Goal: Check status: Check status

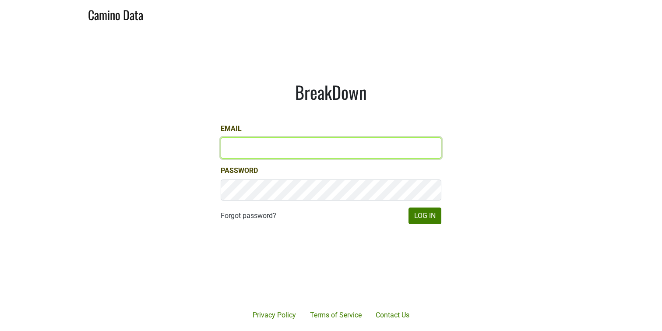
type input "[EMAIL_ADDRESS][DOMAIN_NAME]"
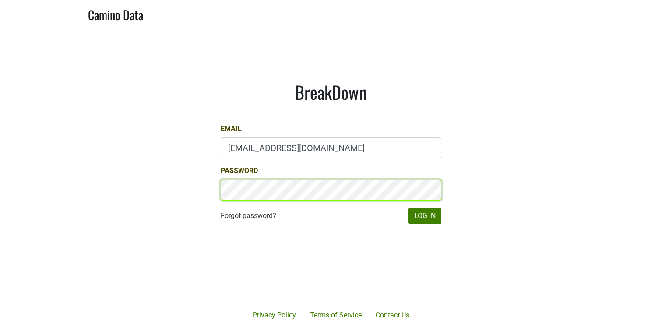
click at [424, 215] on button "Log In" at bounding box center [424, 215] width 33 height 17
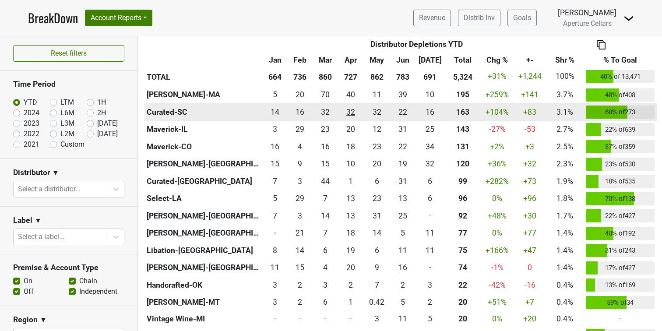
scroll to position [310, 0]
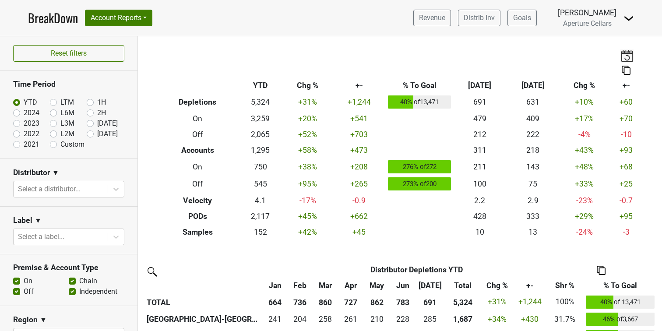
click at [97, 124] on label "[DATE]" at bounding box center [107, 123] width 21 height 11
click at [90, 124] on input "[DATE]" at bounding box center [104, 122] width 35 height 9
radio input "true"
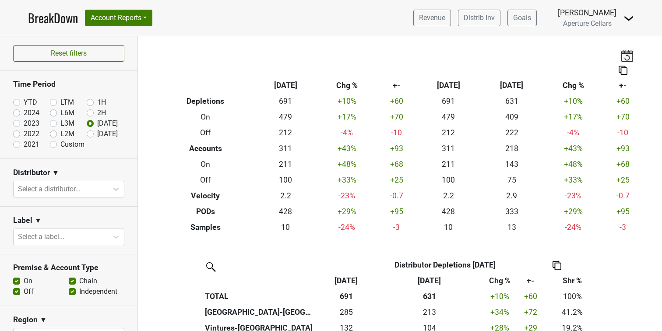
click at [97, 134] on label "[DATE]" at bounding box center [107, 134] width 21 height 11
click at [88, 134] on input "[DATE]" at bounding box center [104, 133] width 35 height 9
radio input "true"
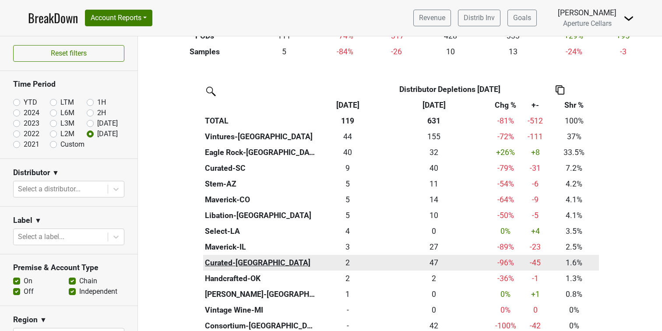
scroll to position [171, 0]
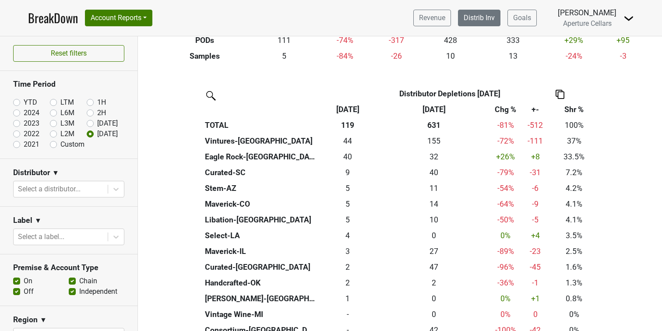
click at [480, 16] on link "Distrib Inv" at bounding box center [479, 18] width 42 height 17
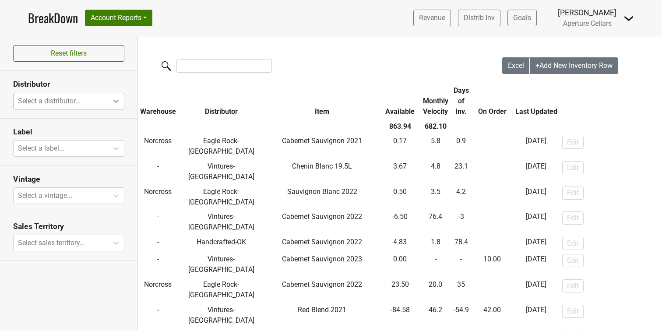
click at [109, 98] on div at bounding box center [116, 101] width 16 height 16
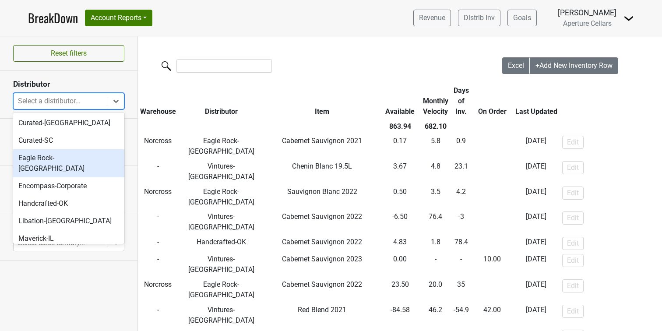
scroll to position [47, 0]
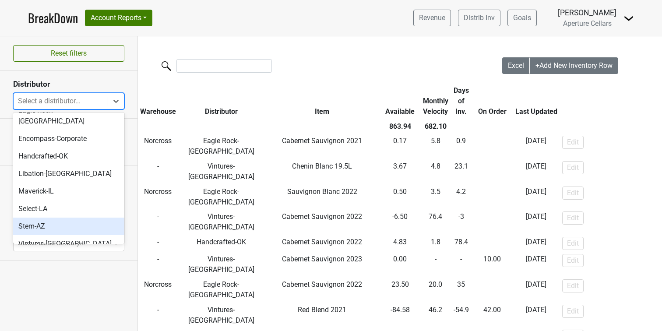
click at [41, 217] on div "Stem-AZ" at bounding box center [68, 226] width 111 height 18
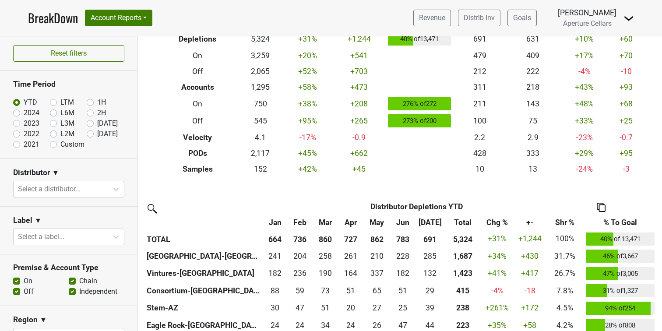
scroll to position [65, 0]
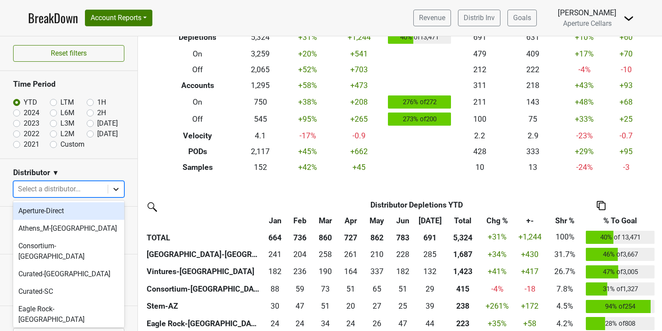
click at [119, 190] on icon at bounding box center [116, 189] width 9 height 9
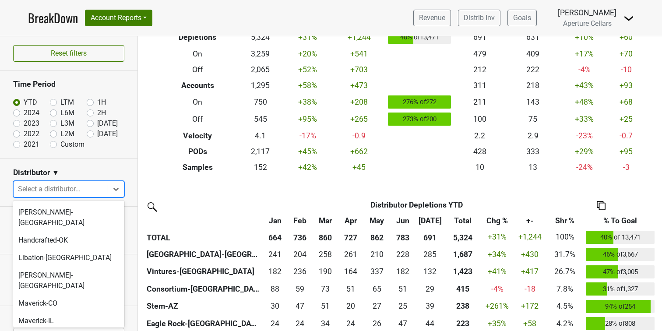
scroll to position [145, 0]
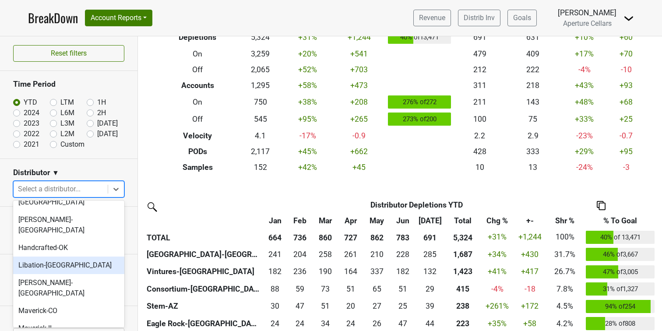
click at [48, 256] on div "Libation-MN" at bounding box center [68, 265] width 111 height 18
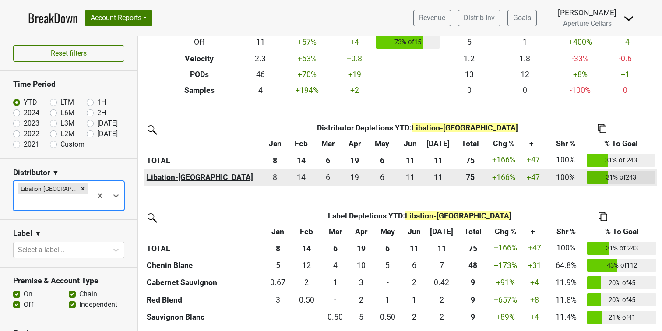
scroll to position [141, 0]
